Goal: Information Seeking & Learning: Learn about a topic

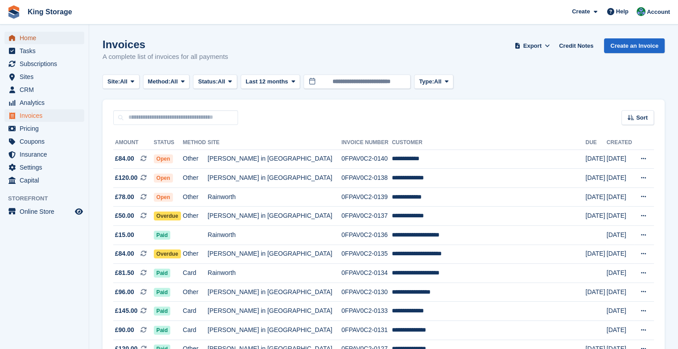
click at [20, 35] on span "Home" at bounding box center [46, 38] width 53 height 12
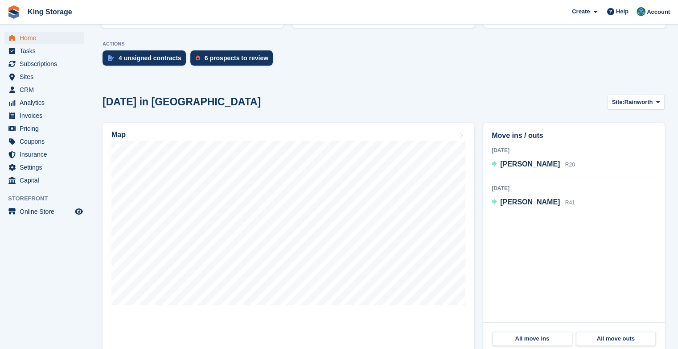
scroll to position [172, 0]
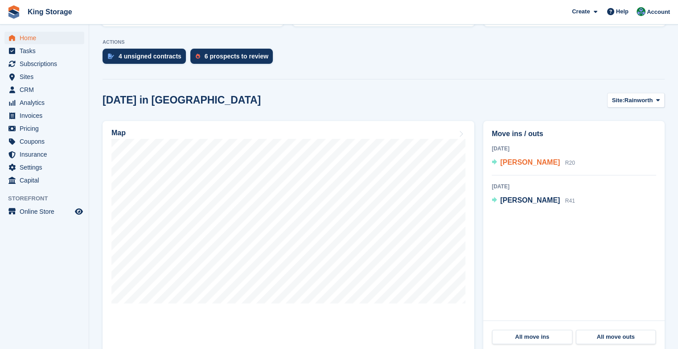
click at [533, 164] on span "Samantha Case" at bounding box center [530, 162] width 60 height 8
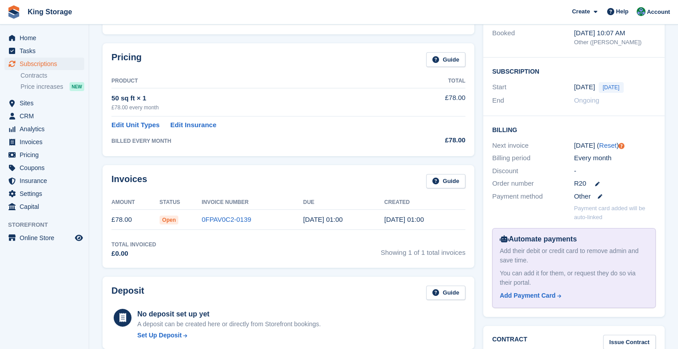
scroll to position [122, 0]
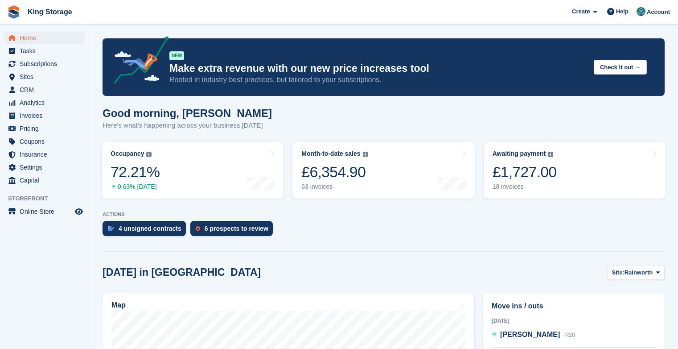
scroll to position [172, 0]
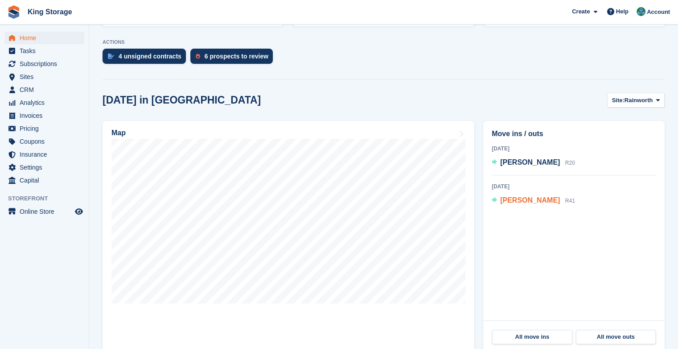
click at [515, 204] on span "[PERSON_NAME]" at bounding box center [530, 200] width 60 height 8
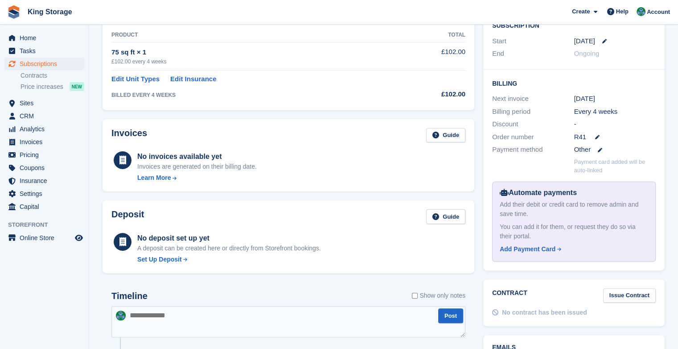
scroll to position [167, 0]
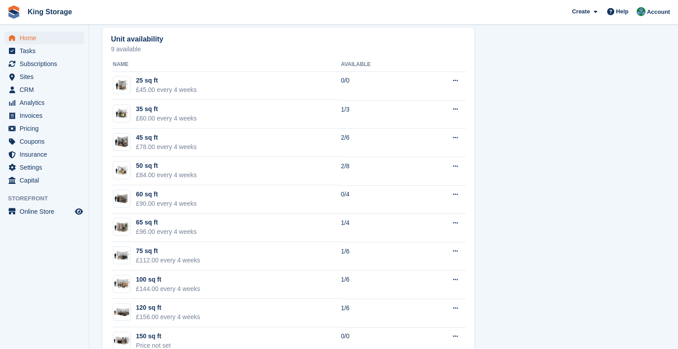
scroll to position [510, 0]
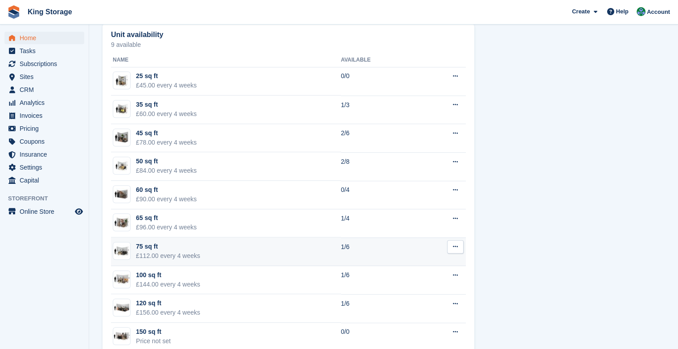
click at [325, 249] on td "75 sq ft £112.00 every 4 weeks" at bounding box center [226, 251] width 230 height 29
click at [353, 244] on td "1/6" at bounding box center [379, 251] width 77 height 29
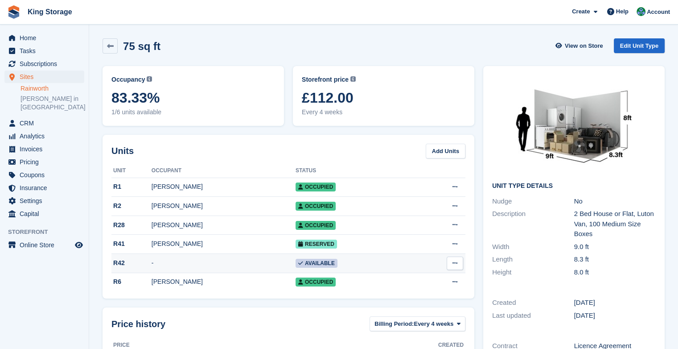
click at [356, 272] on td "Available" at bounding box center [354, 263] width 117 height 19
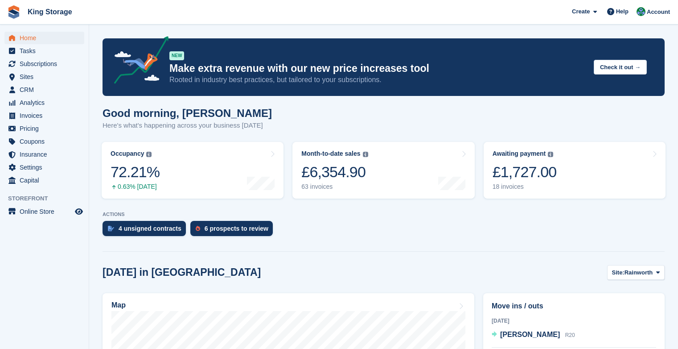
scroll to position [510, 0]
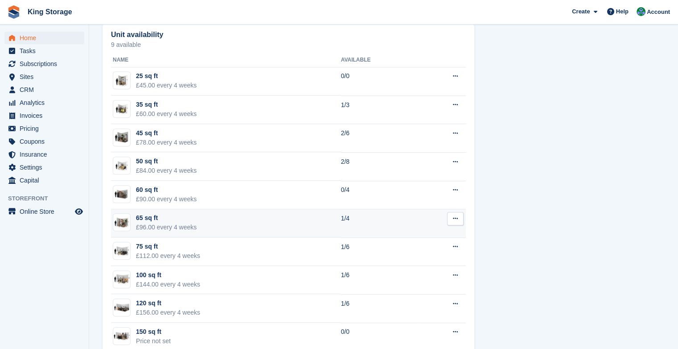
click at [168, 227] on div "£96.00 every 4 weeks" at bounding box center [166, 226] width 61 height 9
